Goal: Find specific page/section: Find specific page/section

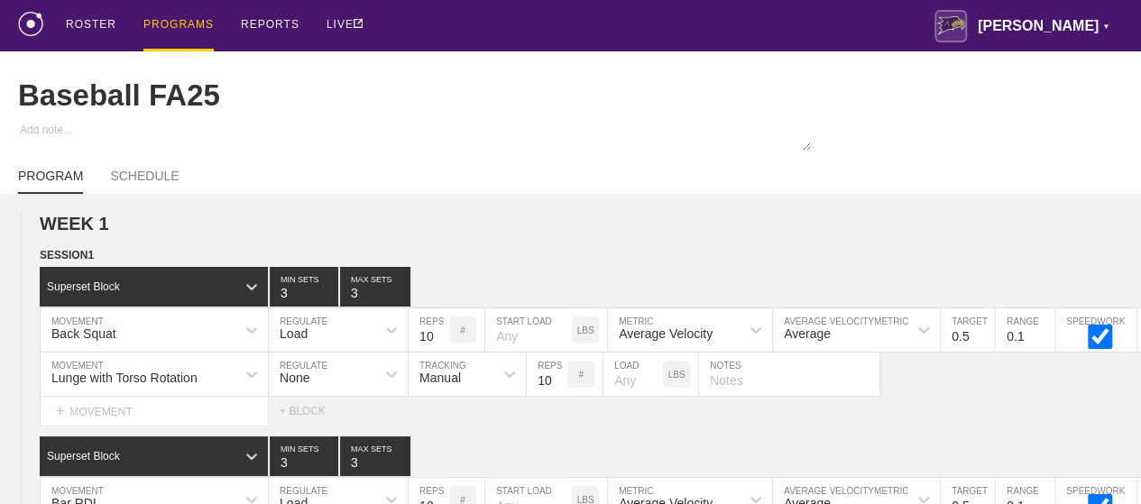
click at [167, 25] on div "PROGRAMS" at bounding box center [178, 25] width 70 height 51
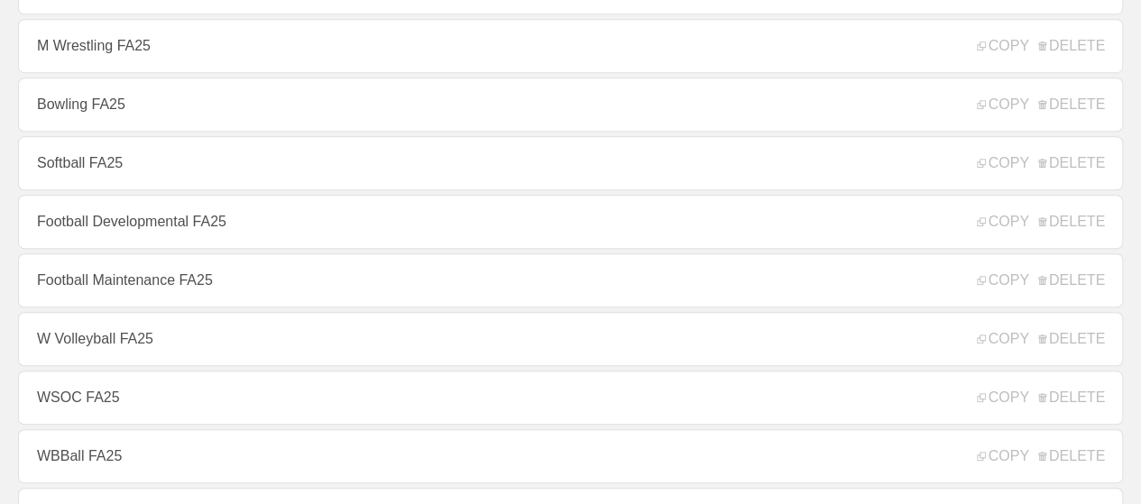
scroll to position [541, 0]
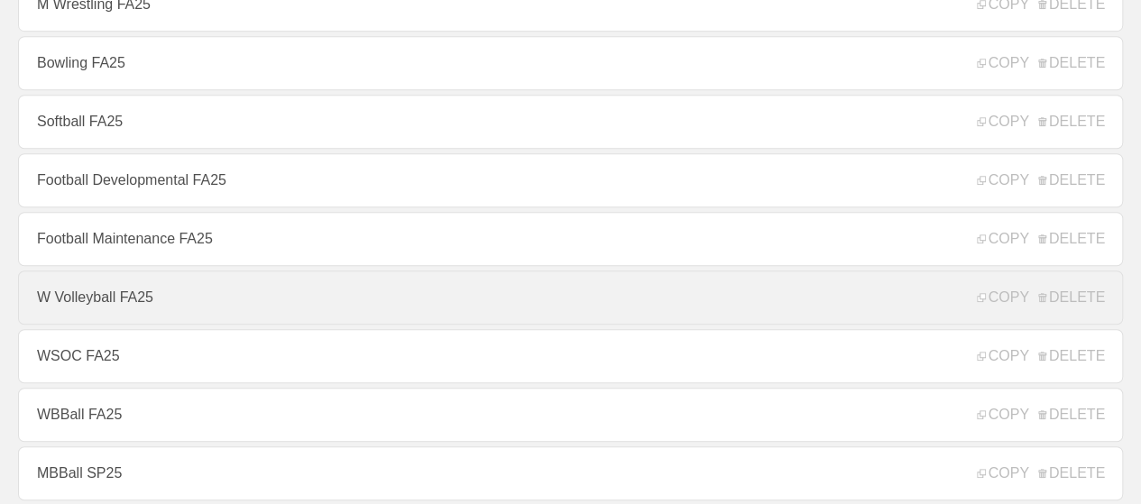
click at [114, 299] on link "W Volleyball FA25" at bounding box center [570, 298] width 1105 height 54
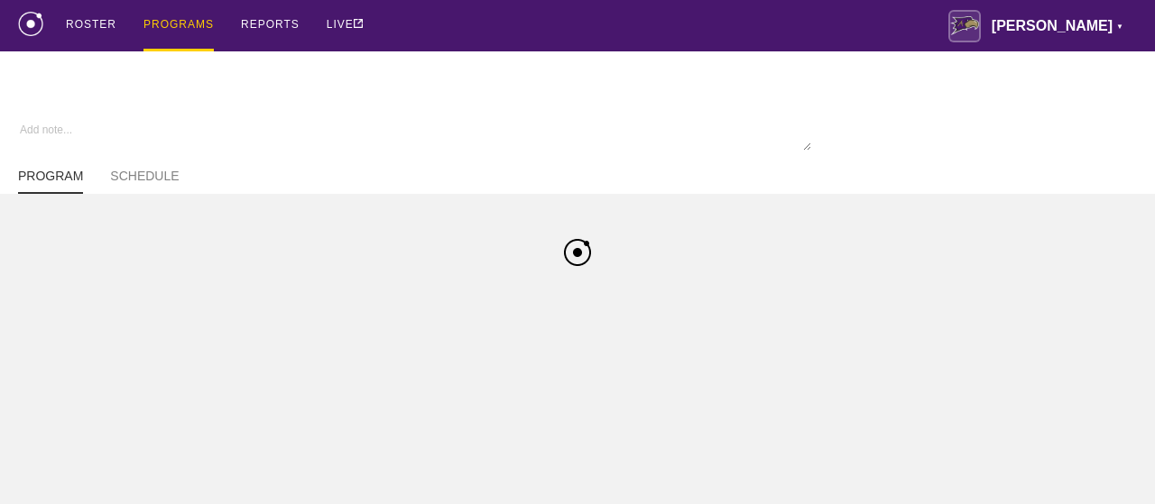
type textarea "x"
type input "W Volleyball FA25"
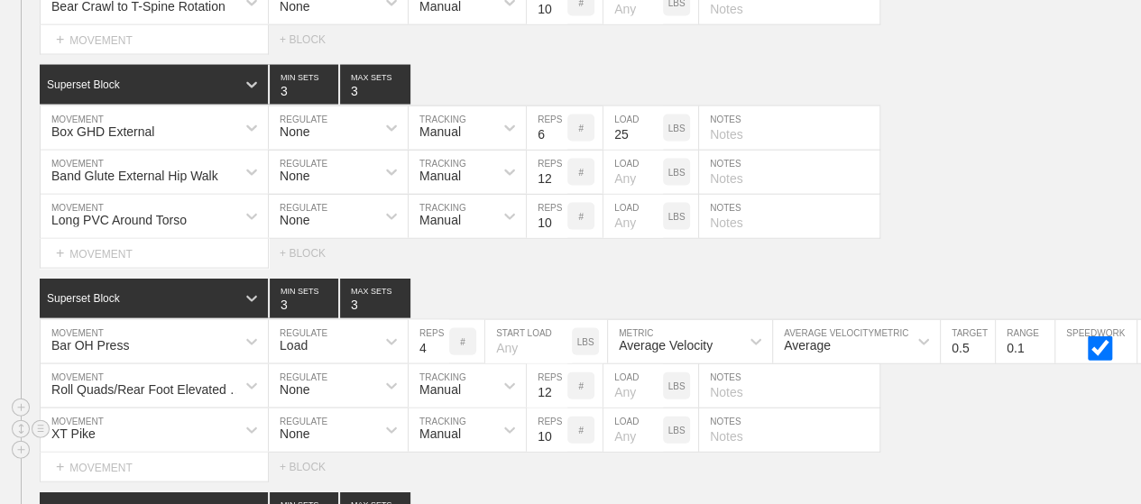
scroll to position [19374, 0]
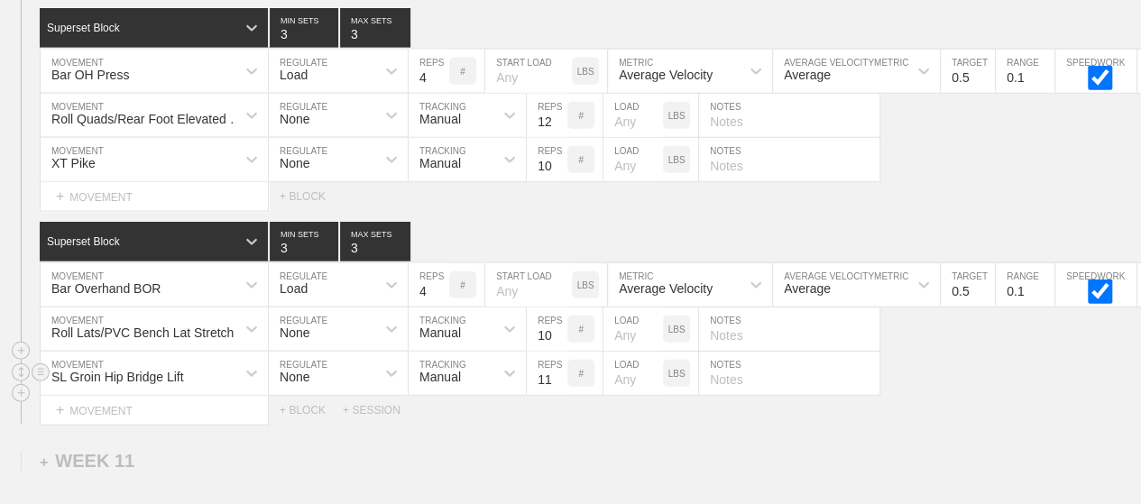
click at [557, 352] on input "11" at bounding box center [547, 373] width 41 height 43
type input "12"
click at [557, 352] on input "12" at bounding box center [547, 373] width 41 height 43
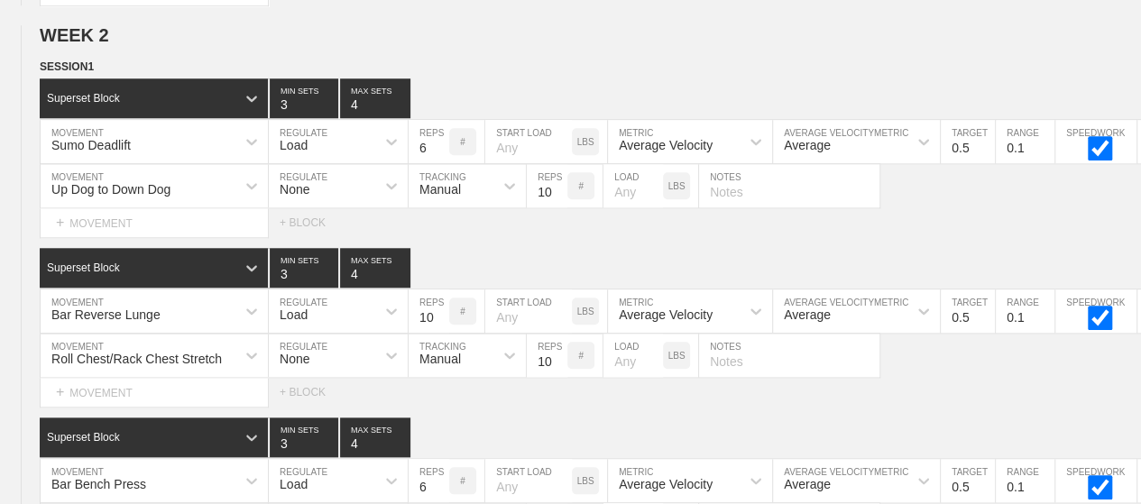
scroll to position [0, 0]
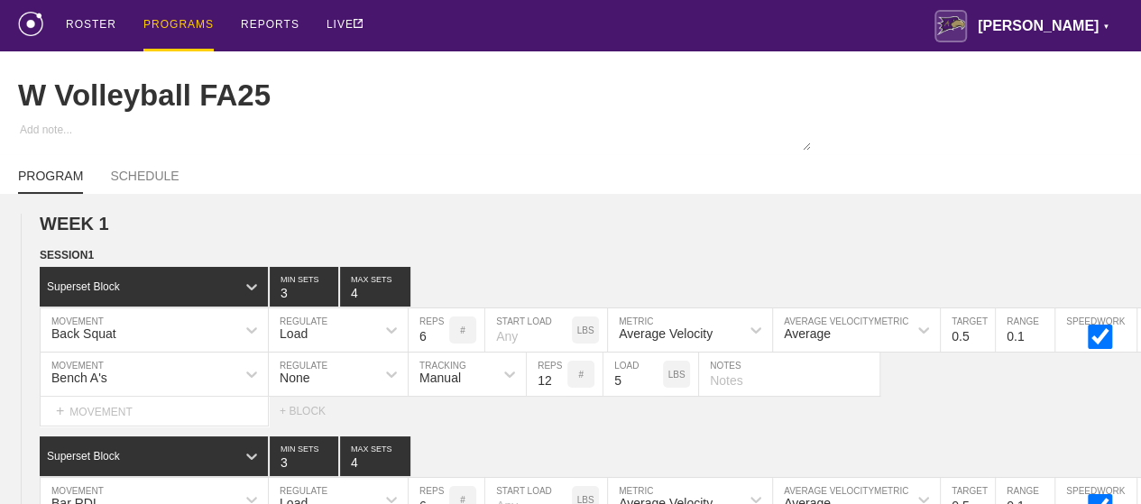
click at [161, 19] on div "PROGRAMS" at bounding box center [178, 25] width 70 height 51
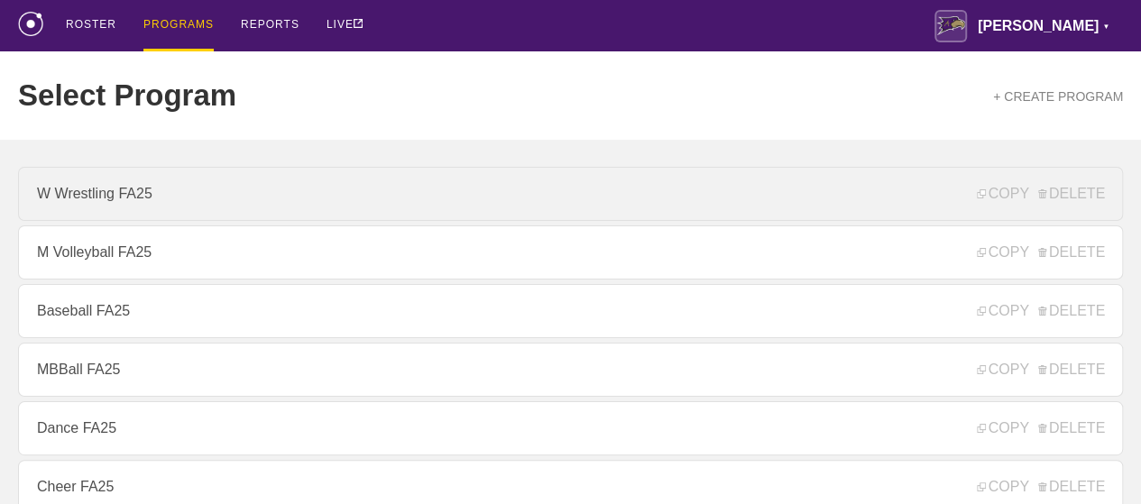
click at [133, 188] on link "W Wrestling FA25" at bounding box center [570, 194] width 1105 height 54
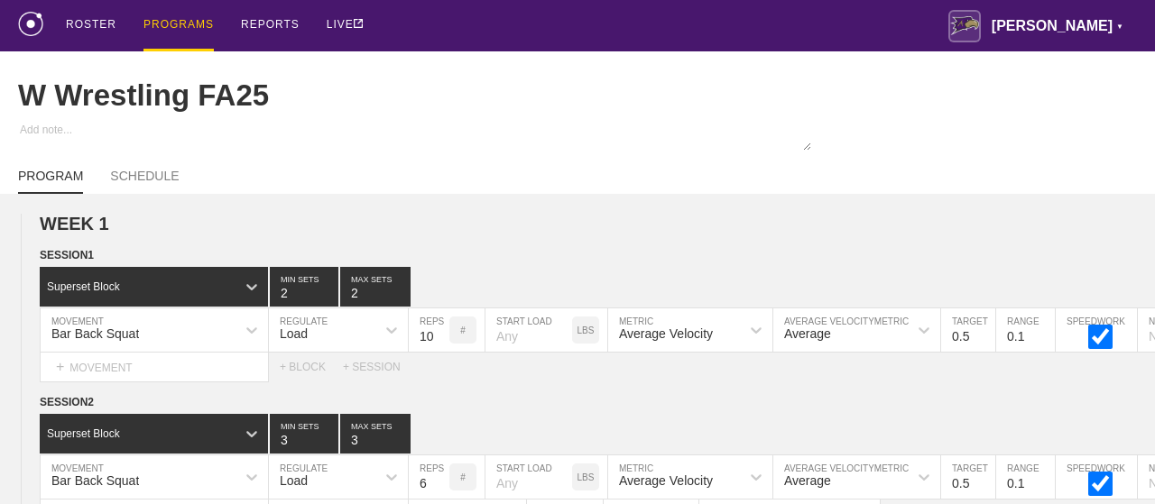
type textarea "x"
type input "W Wrestling FA25"
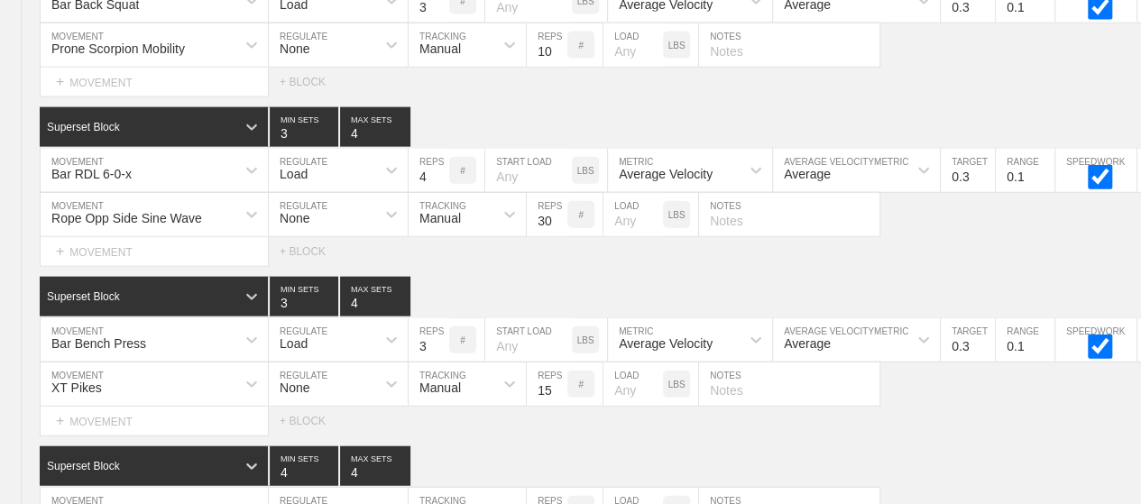
scroll to position [9000, 0]
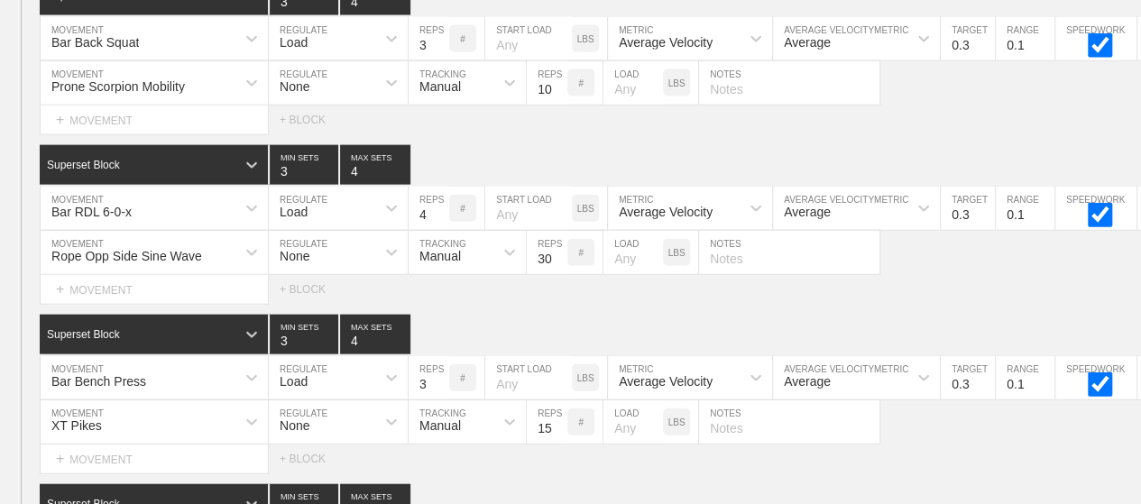
click at [511, 293] on div "SESSION 3 Superset Block 3 MIN SETS 4 MAX SETS DUPLICATE INSERT MOVEMENT AFTER …" at bounding box center [570, 299] width 1141 height 688
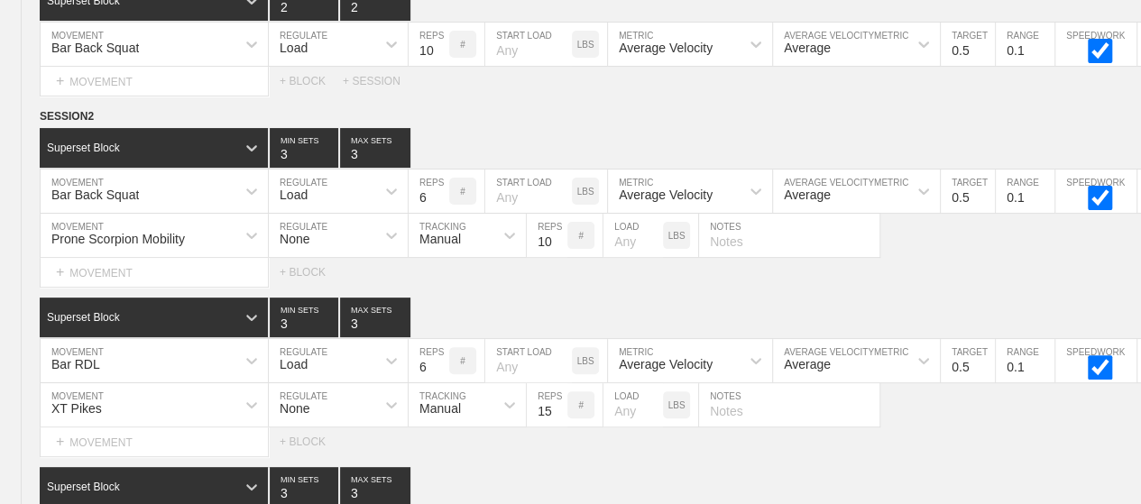
scroll to position [0, 0]
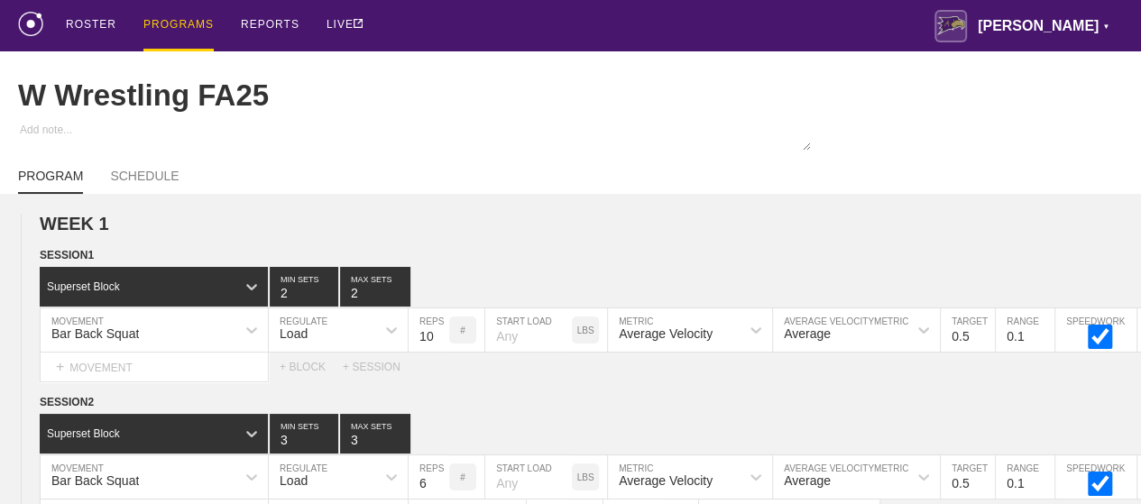
click at [189, 28] on div "PROGRAMS" at bounding box center [178, 25] width 70 height 51
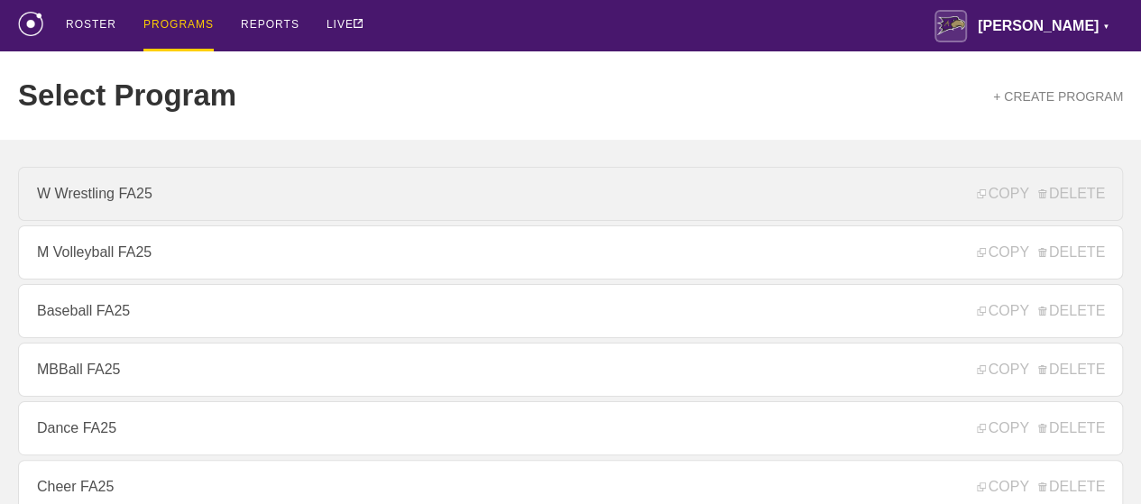
click at [105, 219] on link "W Wrestling FA25" at bounding box center [570, 194] width 1105 height 54
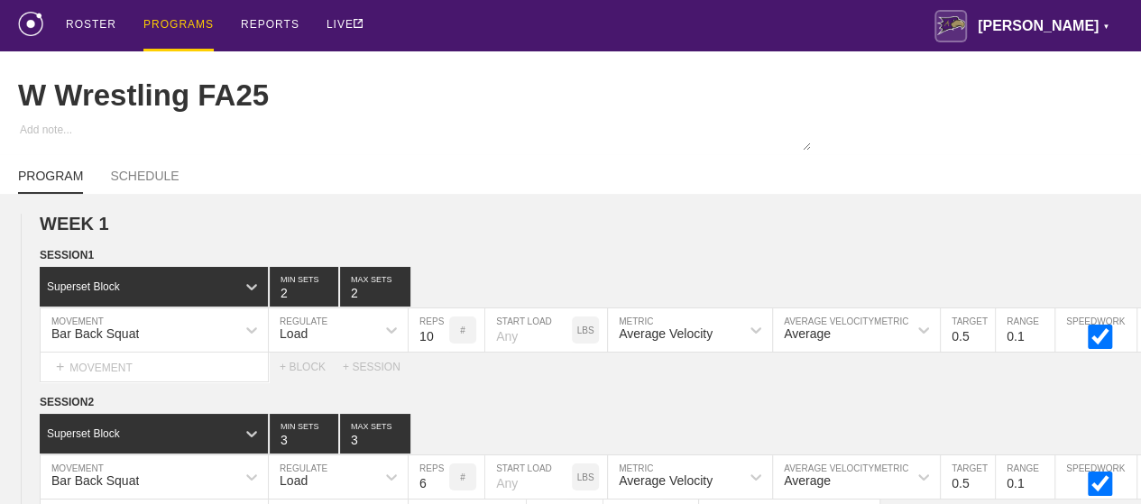
click at [174, 24] on div "PROGRAMS" at bounding box center [178, 25] width 70 height 51
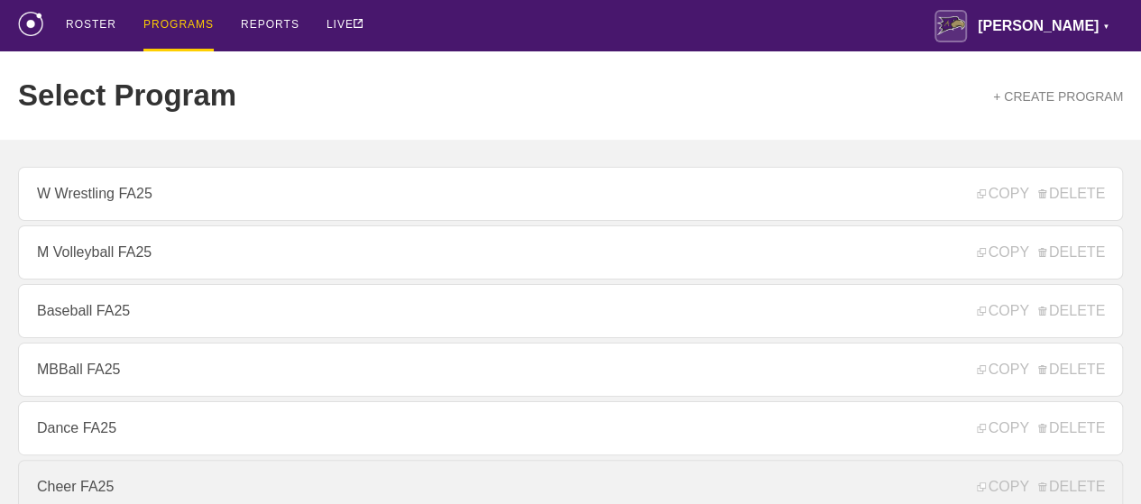
scroll to position [271, 0]
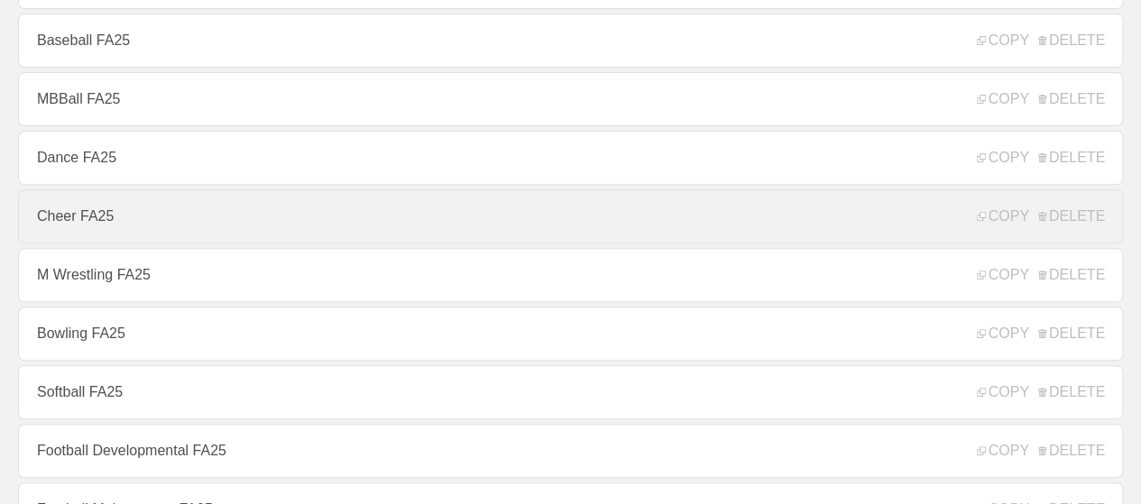
click at [107, 225] on link "Cheer FA25" at bounding box center [570, 216] width 1105 height 54
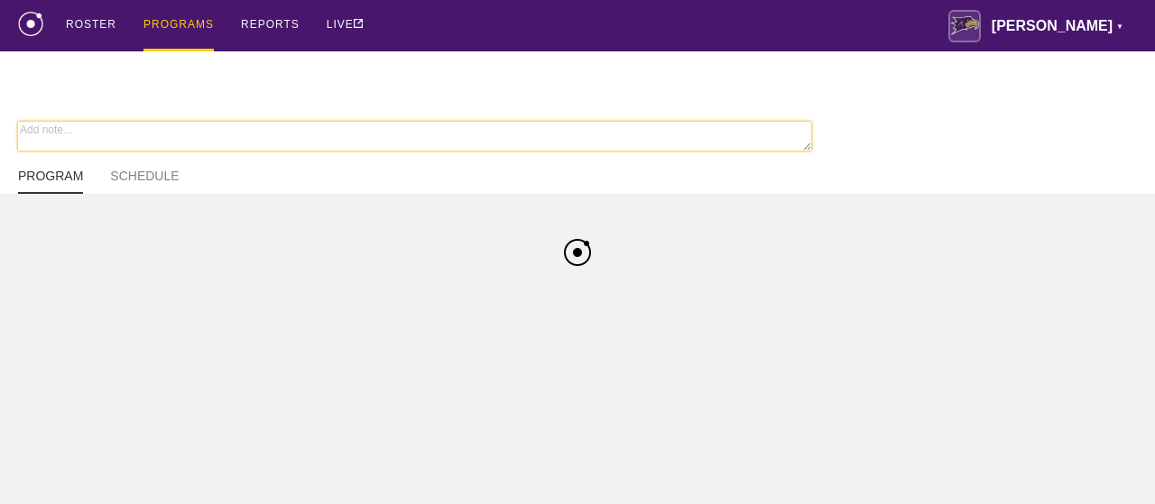
type textarea "x"
type input "Cheer FA25"
